Goal: Task Accomplishment & Management: Use online tool/utility

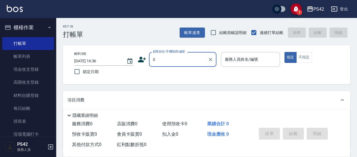
type input "無名字/0/null"
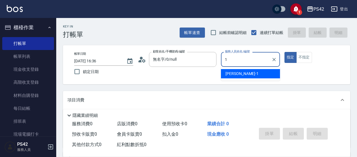
type input "[PERSON_NAME]-1"
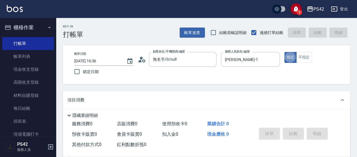
type button "true"
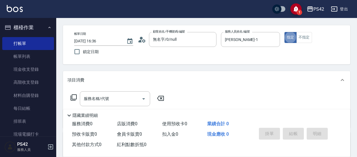
scroll to position [28, 0]
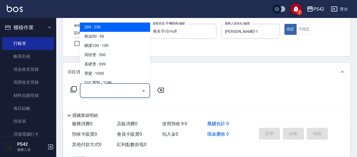
click at [90, 91] on div "服務名稱/代號 服務名稱/代號" at bounding box center [115, 90] width 70 height 15
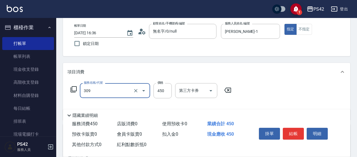
type input "洗+剪(309)"
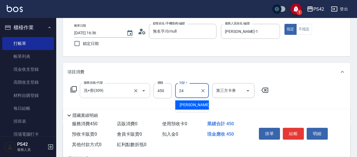
type input "[PERSON_NAME]-24"
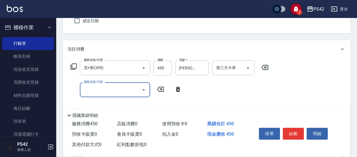
scroll to position [56, 0]
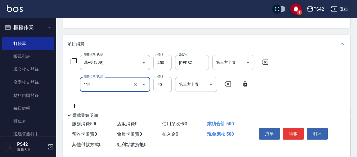
type input "精油50(112)"
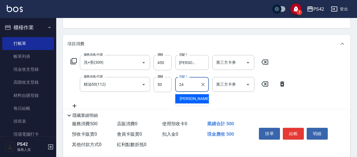
type input "[PERSON_NAME]-24"
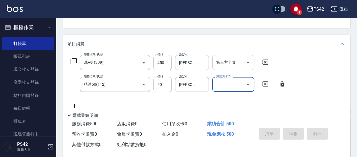
type input "[DATE] 17:15"
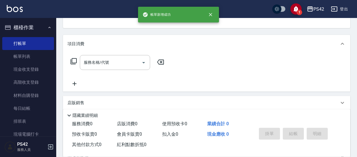
scroll to position [55, 0]
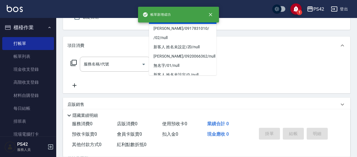
type input "無名字/0/null"
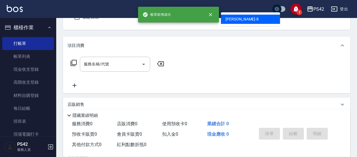
type input "[PERSON_NAME]-8"
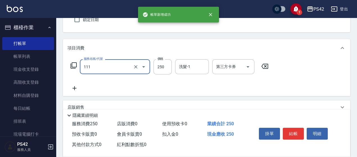
type input "200(111)"
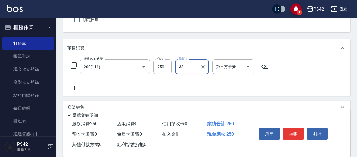
type input "[PERSON_NAME]-33"
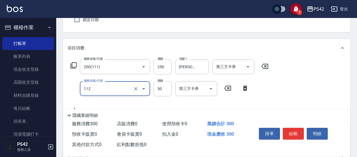
type input "精油50(112)"
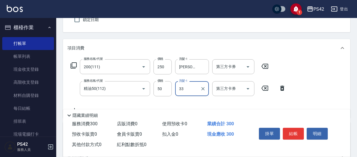
type input "[PERSON_NAME]-33"
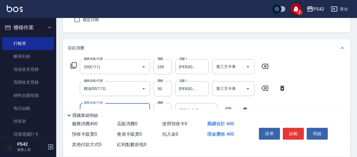
type input "瞬護100(113)"
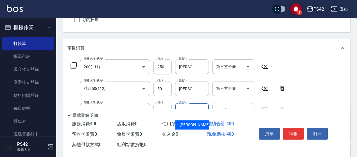
type input "[PERSON_NAME]-33"
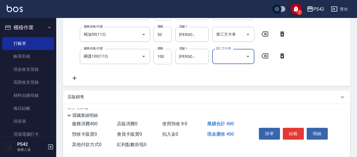
scroll to position [108, 0]
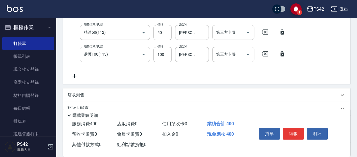
click at [113, 93] on div "店販銷售" at bounding box center [202, 95] width 271 height 6
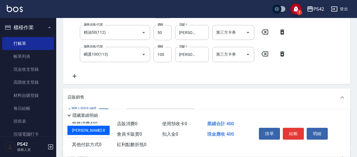
type input "[PERSON_NAME]-8"
type input "3"
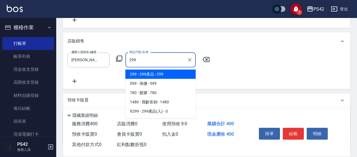
type input "299產品"
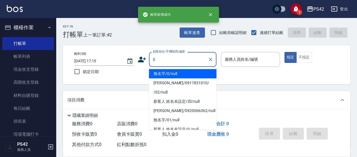
type input "無名字/0/null"
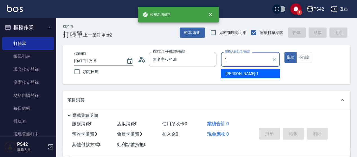
type input "[PERSON_NAME]-1"
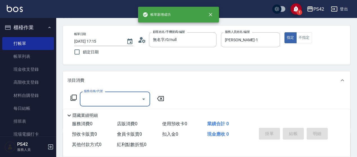
scroll to position [28, 0]
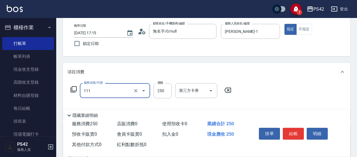
type input "200(111)"
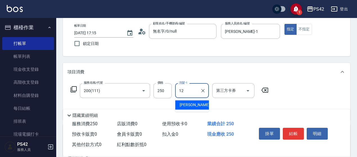
type input "[PERSON_NAME]-12"
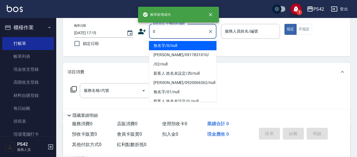
type input "無名字/0/null"
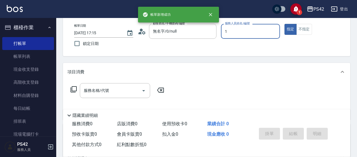
type input "[PERSON_NAME]-1"
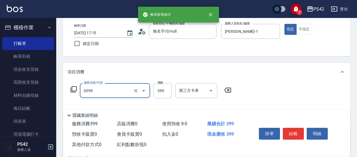
type input "海鹽399(0399)"
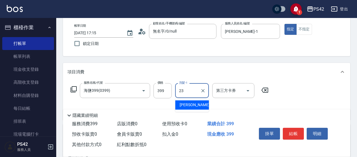
type input "[PERSON_NAME]-23"
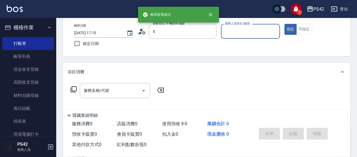
type input "無名字/0/null"
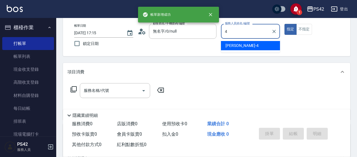
type input "[PERSON_NAME]-4"
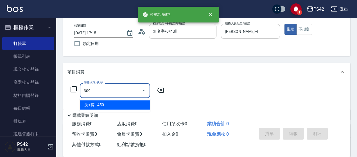
type input "洗+剪(309)"
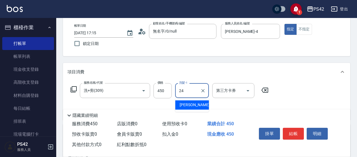
type input "[PERSON_NAME]-24"
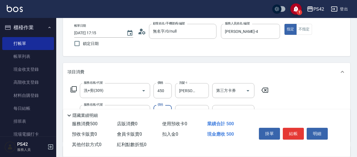
type input "精油50(112)"
type input "[PERSON_NAME]-24"
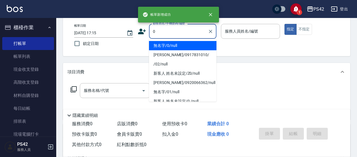
type input "無名字/0/null"
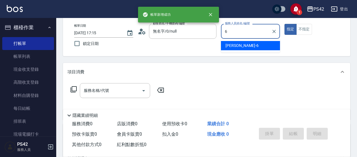
type input "[PERSON_NAME]-6"
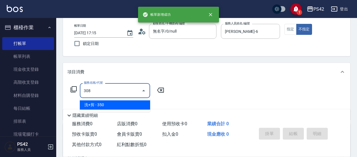
type input "洗+剪(308)"
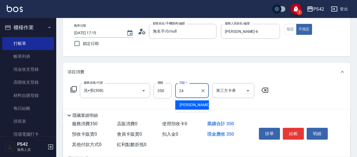
type input "[PERSON_NAME]-24"
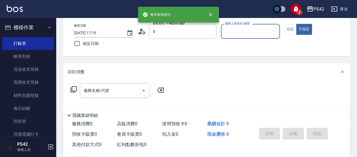
type input "無名字/0/null"
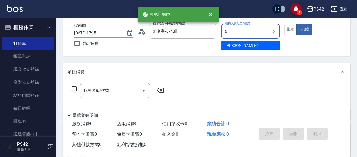
type input "[PERSON_NAME]-6"
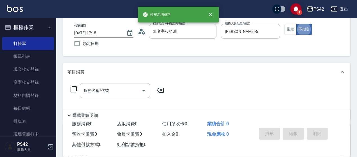
type button "false"
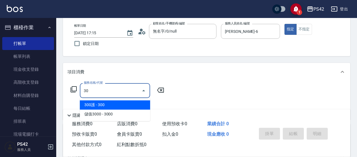
type input "307"
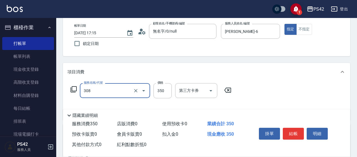
type input "洗+剪(308)"
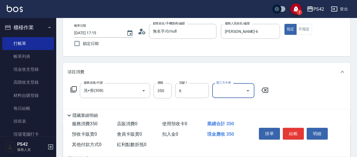
type input "[PERSON_NAME]-6"
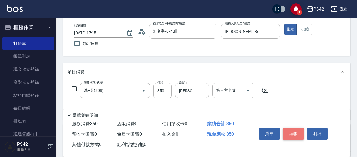
click at [287, 132] on button "結帳" at bounding box center [293, 134] width 21 height 12
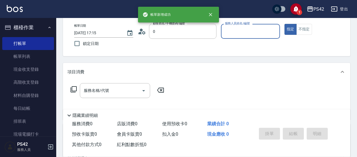
type input "無名字/0/null"
type input "[PERSON_NAME]-6"
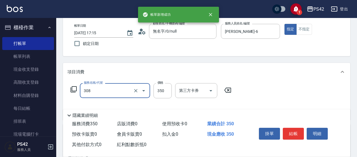
type input "洗+剪(308)"
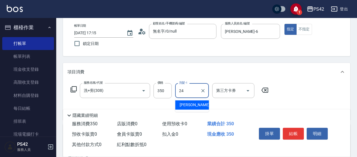
type input "[PERSON_NAME]-24"
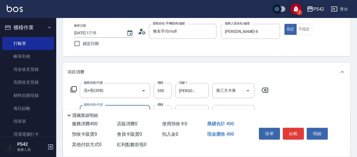
type input "精油50(112)"
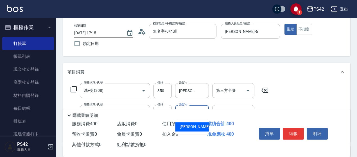
type input "[PERSON_NAME]-24"
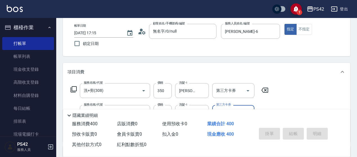
type input "[DATE] 17:16"
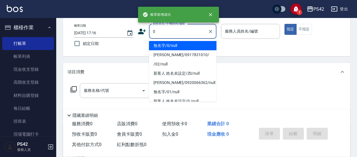
type input "0"
type input "6"
type input "無名字/0/null"
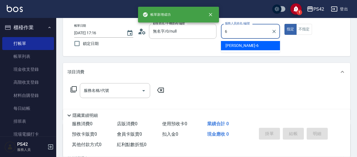
type input "[PERSON_NAME]-6"
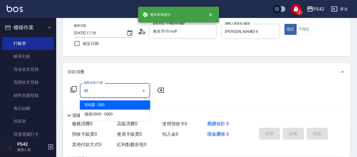
type input "3"
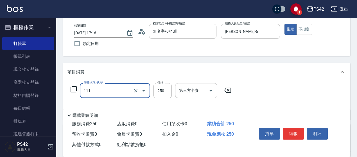
type input "200(111)"
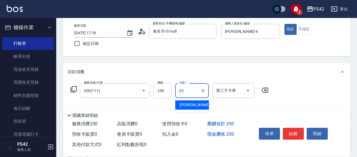
type input "[PERSON_NAME]-23"
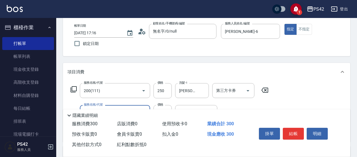
type input "精油50(112)"
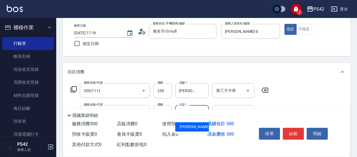
type input "[PERSON_NAME]-23"
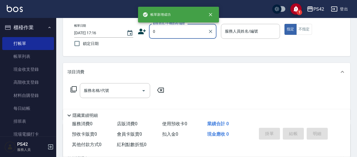
type input "無名字/0/null"
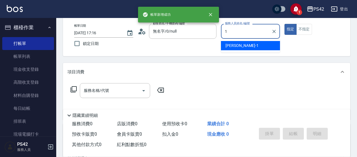
type input "[PERSON_NAME]-1"
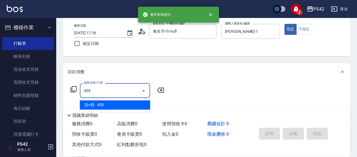
type input "洗+剪(309)"
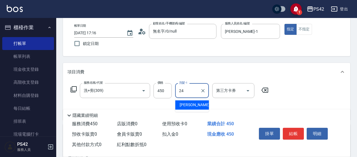
type input "[PERSON_NAME]-24"
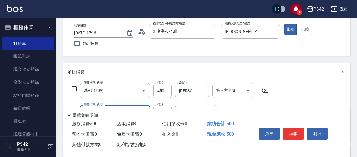
type input "精油50(112)"
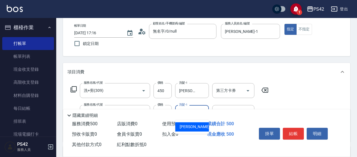
type input "[PERSON_NAME]-24"
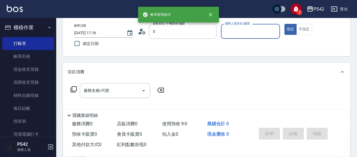
type input "無名字/0/null"
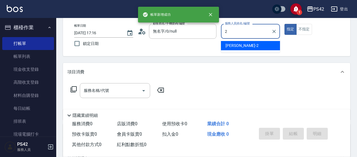
type input "[PERSON_NAME]2"
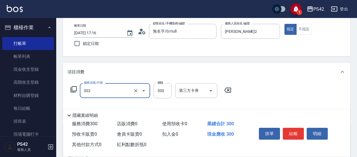
type input "剪髮(302)"
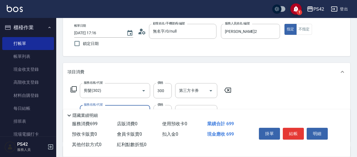
type input "海鹽399(0399)"
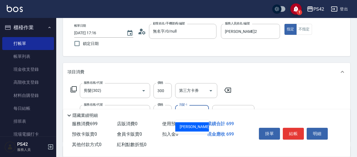
type input "[PERSON_NAME]-12"
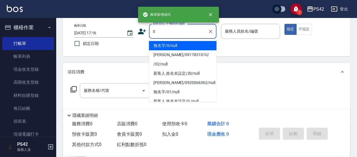
type input "無名字/0/null"
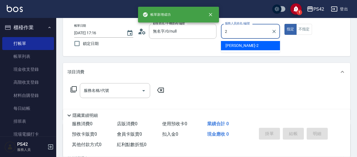
type input "[PERSON_NAME]2"
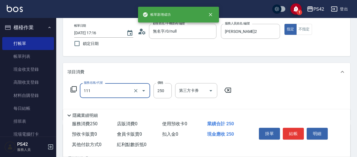
type input "200(111)"
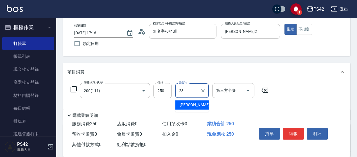
type input "[PERSON_NAME]-23"
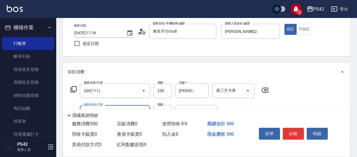
type input "精油50(112)"
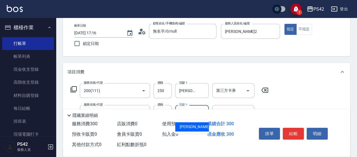
type input "[PERSON_NAME]-23"
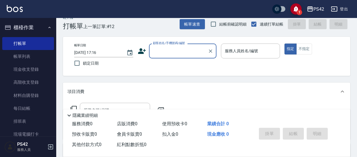
scroll to position [0, 0]
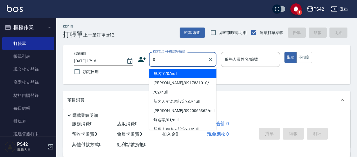
type input "無名字/0/null"
type input "2"
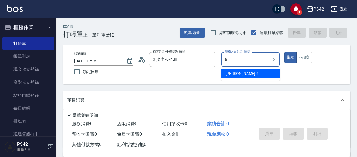
type input "[PERSON_NAME]-6"
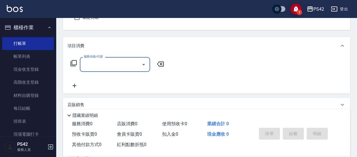
scroll to position [56, 0]
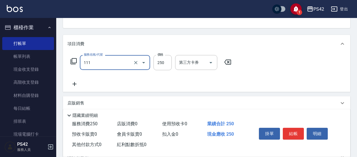
type input "200(111)"
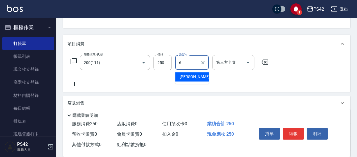
type input "[PERSON_NAME]-6"
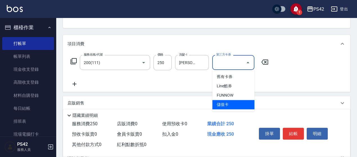
type input "儲值卡"
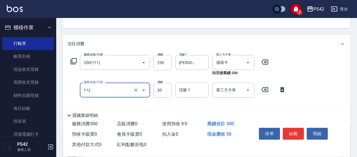
type input "精油50(112)"
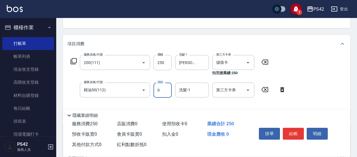
type input "50"
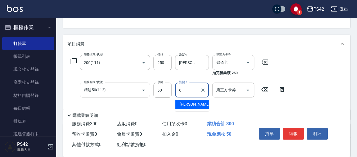
type input "[PERSON_NAME]-6"
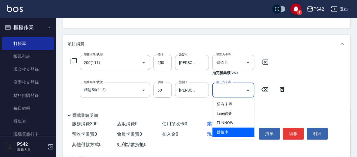
type input "儲值卡"
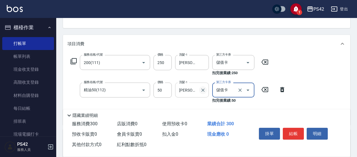
click at [203, 90] on icon "Clear" at bounding box center [202, 90] width 3 height 3
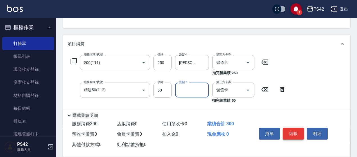
click at [300, 128] on button "結帳" at bounding box center [293, 134] width 21 height 12
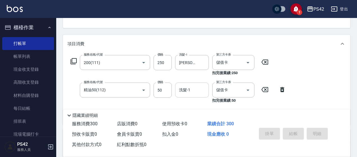
type input "[DATE] 17:18"
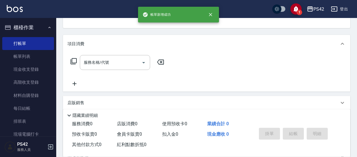
scroll to position [55, 0]
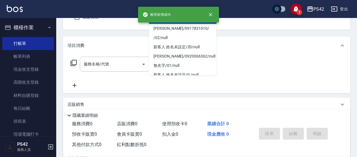
type input "無名字/0/null"
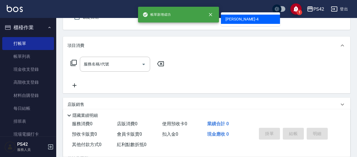
type input "[PERSON_NAME]-4"
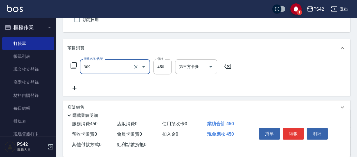
type input "洗+剪(309)"
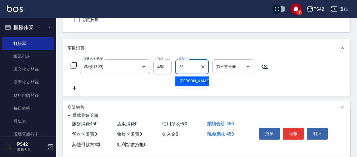
type input "[PERSON_NAME]-23"
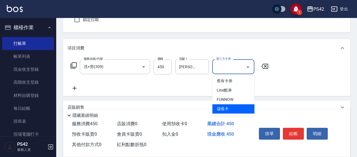
type input "儲值卡"
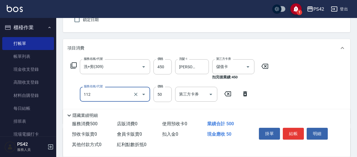
type input "精油50(112)"
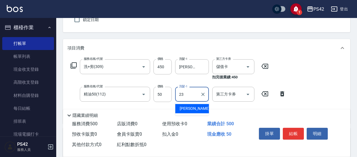
type input "[PERSON_NAME]-23"
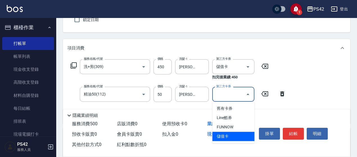
type input "儲值卡"
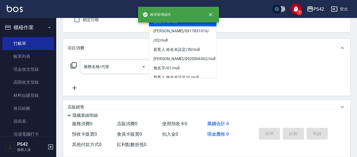
type input "無名字/0/null"
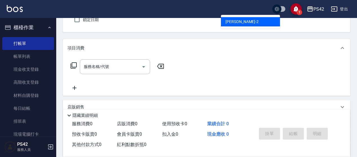
type input "[PERSON_NAME]2"
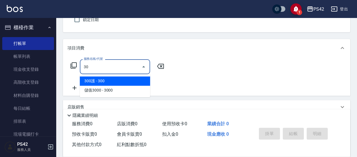
type input "3"
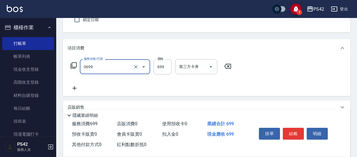
type input "精油SPA(0699)"
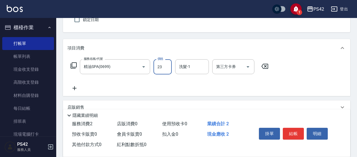
type input "23"
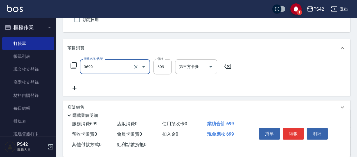
type input "精油SPA(0699)"
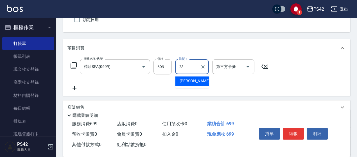
type input "[PERSON_NAME]-23"
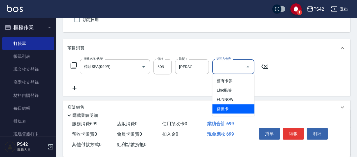
type input "儲值卡"
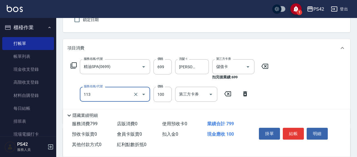
type input "瞬護100(113)"
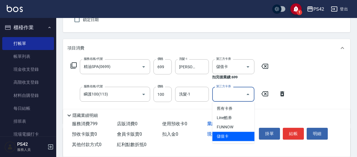
type input "儲值卡"
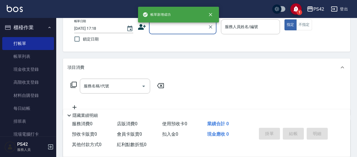
scroll to position [24, 0]
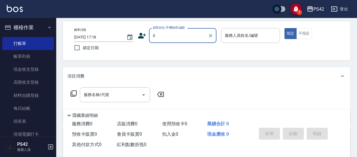
type input "無名字/0/null"
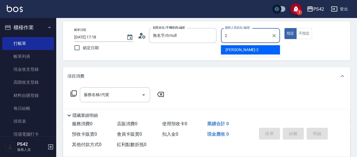
type input "[PERSON_NAME]2"
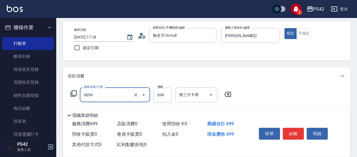
type input "精油SPA(0699)"
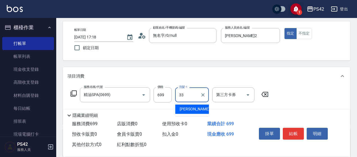
type input "[PERSON_NAME]-33"
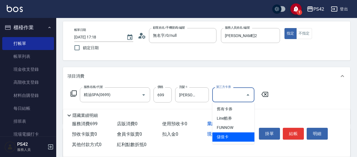
type input "儲值卡"
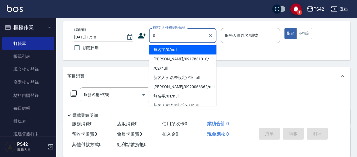
type input "無名字/0/null"
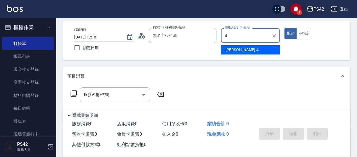
type input "[PERSON_NAME]-4"
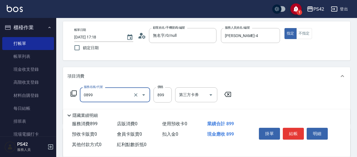
type input "排毒SPA(0899)"
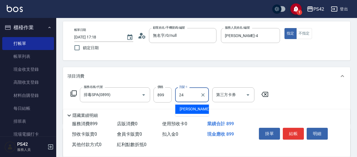
type input "[PERSON_NAME]-24"
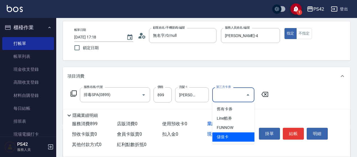
type input "儲值卡"
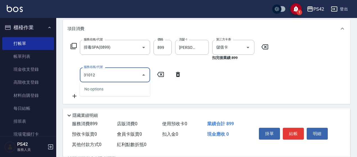
scroll to position [80, 0]
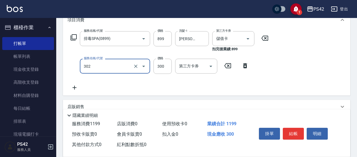
type input "剪髮(302)"
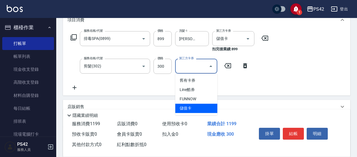
type input "儲值卡"
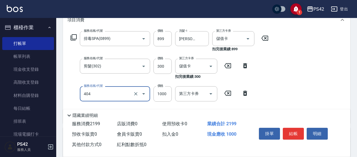
type input "1000護(404)"
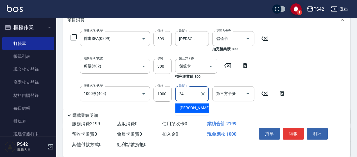
type input "[PERSON_NAME]-24"
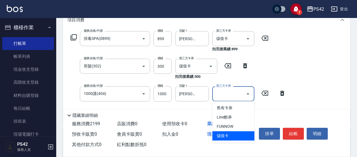
type input "儲值卡"
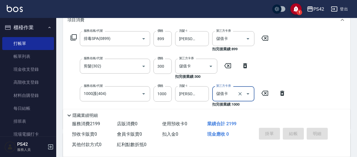
type input "[DATE] 17:19"
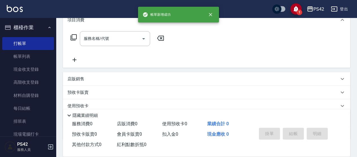
scroll to position [0, 0]
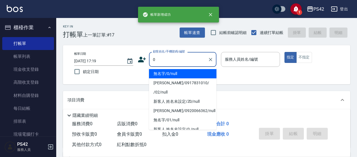
type input "無名字/0/null"
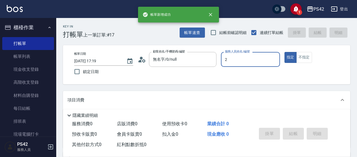
type input "[PERSON_NAME]2"
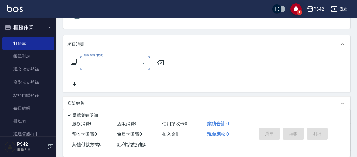
scroll to position [56, 0]
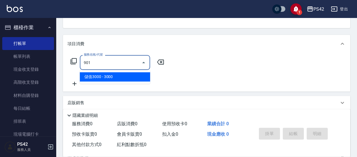
type input "儲值3000(901)"
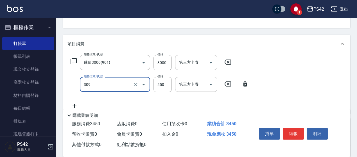
type input "洗+剪(309)"
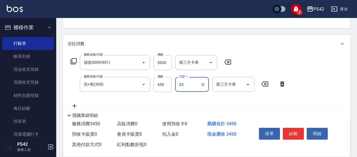
type input "[PERSON_NAME]-33"
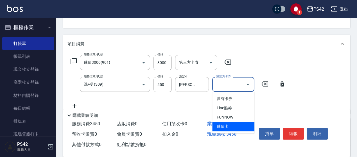
type input "儲值卡"
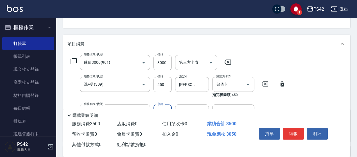
type input "精油50(112)"
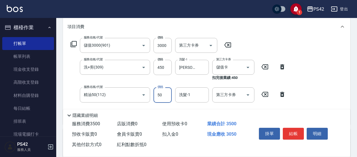
scroll to position [112, 0]
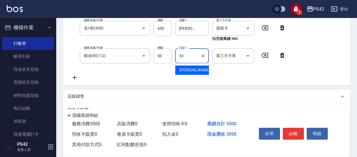
type input "[PERSON_NAME]-33"
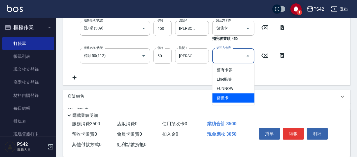
type input "儲值卡"
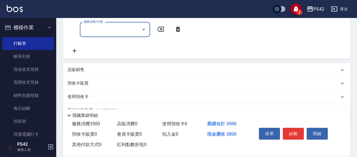
scroll to position [169, 0]
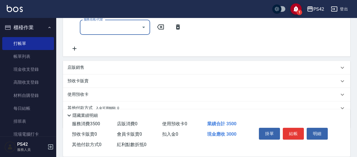
click at [102, 67] on div "店販銷售" at bounding box center [202, 68] width 271 height 6
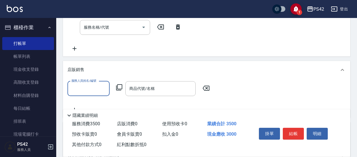
scroll to position [0, 0]
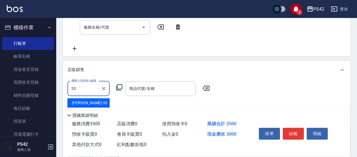
type input "[PERSON_NAME]-33"
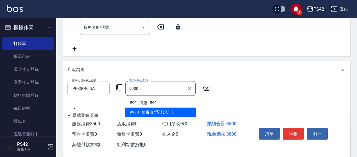
type input "角蛋白/嗎啡(入)"
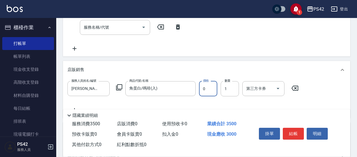
scroll to position [140, 0]
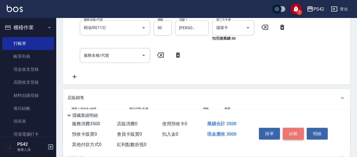
click at [297, 135] on button "結帳" at bounding box center [293, 134] width 21 height 12
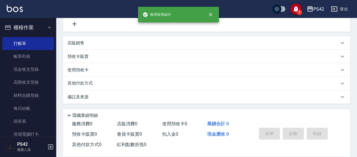
scroll to position [0, 0]
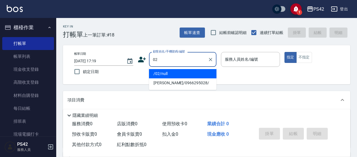
type input "/02/null"
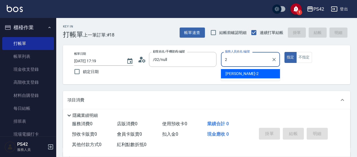
type input "[PERSON_NAME]2"
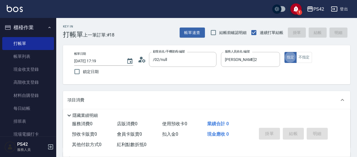
scroll to position [28, 0]
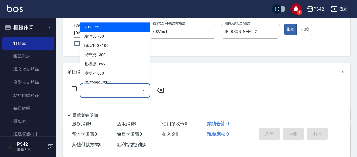
click at [100, 89] on div "服務名稱/代號 服務名稱/代號" at bounding box center [115, 90] width 70 height 15
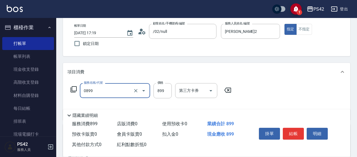
type input "排毒SPA(0899)"
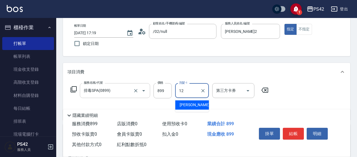
type input "[PERSON_NAME]-12"
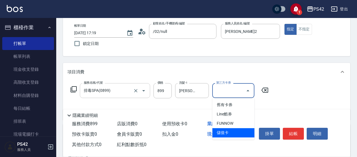
type input "儲值卡"
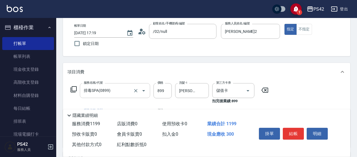
type input "剪髮(302)"
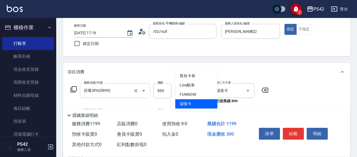
type input "儲值卡"
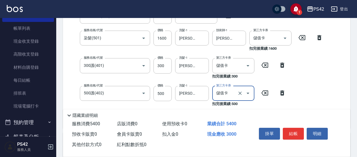
scroll to position [131, 0]
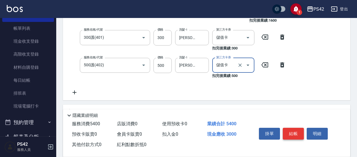
click at [297, 130] on button "結帳" at bounding box center [293, 134] width 21 height 12
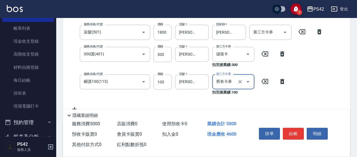
scroll to position [139, 0]
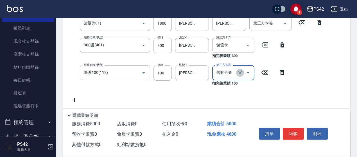
click at [241, 71] on icon "Clear" at bounding box center [240, 73] width 6 height 6
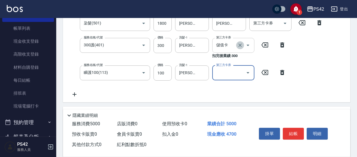
click at [239, 44] on icon "Clear" at bounding box center [240, 45] width 6 height 6
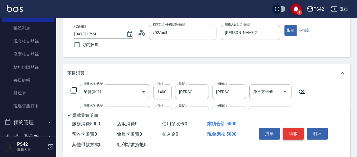
scroll to position [27, 0]
click at [299, 133] on button "結帳" at bounding box center [293, 134] width 21 height 12
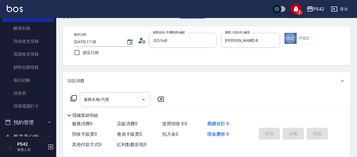
scroll to position [28, 0]
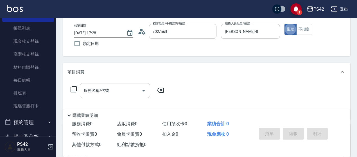
click at [110, 91] on input "服務名稱/代號" at bounding box center [110, 91] width 57 height 10
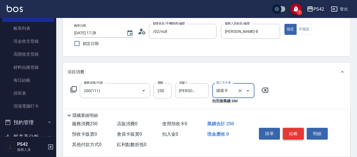
click at [293, 132] on button "結帳" at bounding box center [293, 134] width 21 height 12
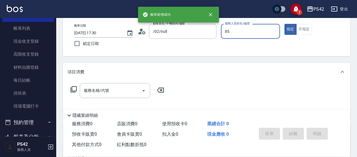
click at [284, 24] on button "指定" at bounding box center [290, 29] width 12 height 11
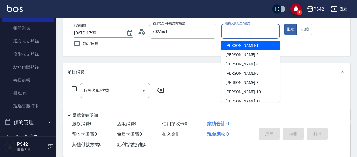
click at [230, 30] on input "服務人員姓名/編號" at bounding box center [250, 31] width 54 height 10
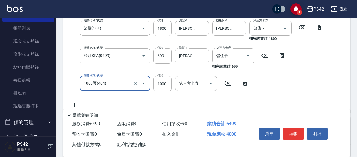
scroll to position [111, 0]
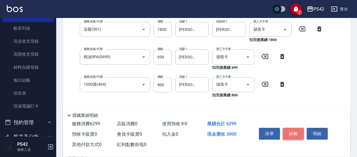
click at [293, 130] on button "結帳" at bounding box center [293, 134] width 21 height 12
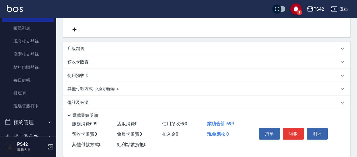
scroll to position [149, 0]
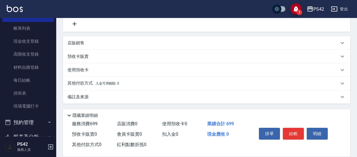
click at [84, 41] on p "店販銷售" at bounding box center [75, 43] width 17 height 6
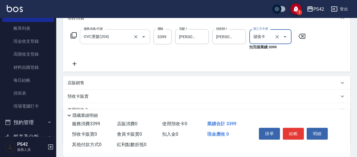
scroll to position [84, 0]
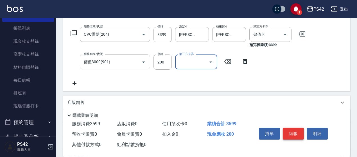
click at [296, 128] on button "結帳" at bounding box center [293, 134] width 21 height 12
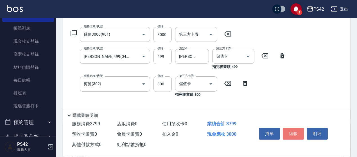
click at [298, 132] on button "結帳" at bounding box center [293, 134] width 21 height 12
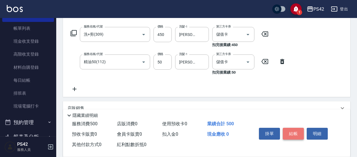
click at [294, 131] on button "結帳" at bounding box center [293, 134] width 21 height 12
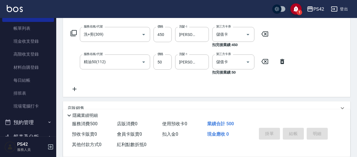
scroll to position [0, 0]
